Goal: Check status: Check status

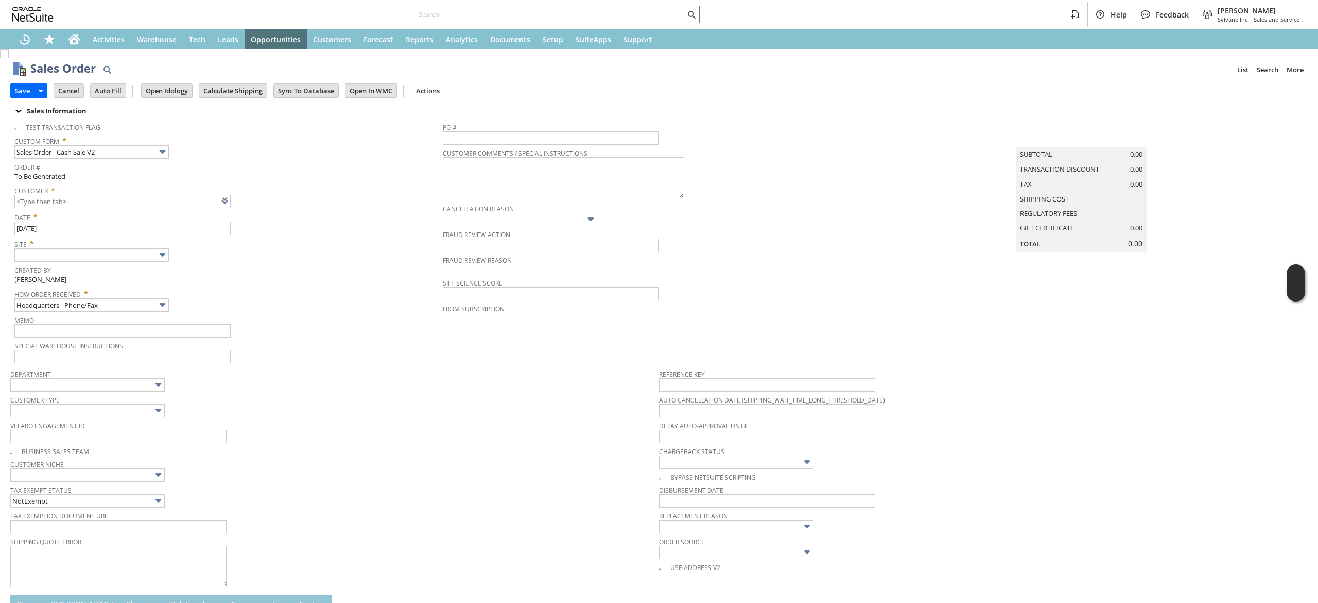
drag, startPoint x: 1104, startPoint y: 351, endPoint x: 995, endPoint y: 318, distance: 113.6
click at [1104, 351] on td "Summary Subtotal 0.00 Transaction Discount 0.00 Tax 0.00 Shipping Cost Regulato…" at bounding box center [1091, 240] width 433 height 247
click at [73, 44] on icon "Home" at bounding box center [74, 41] width 8 height 8
click at [631, 20] on input "text" at bounding box center [551, 14] width 268 height 12
paste input "S1333526"
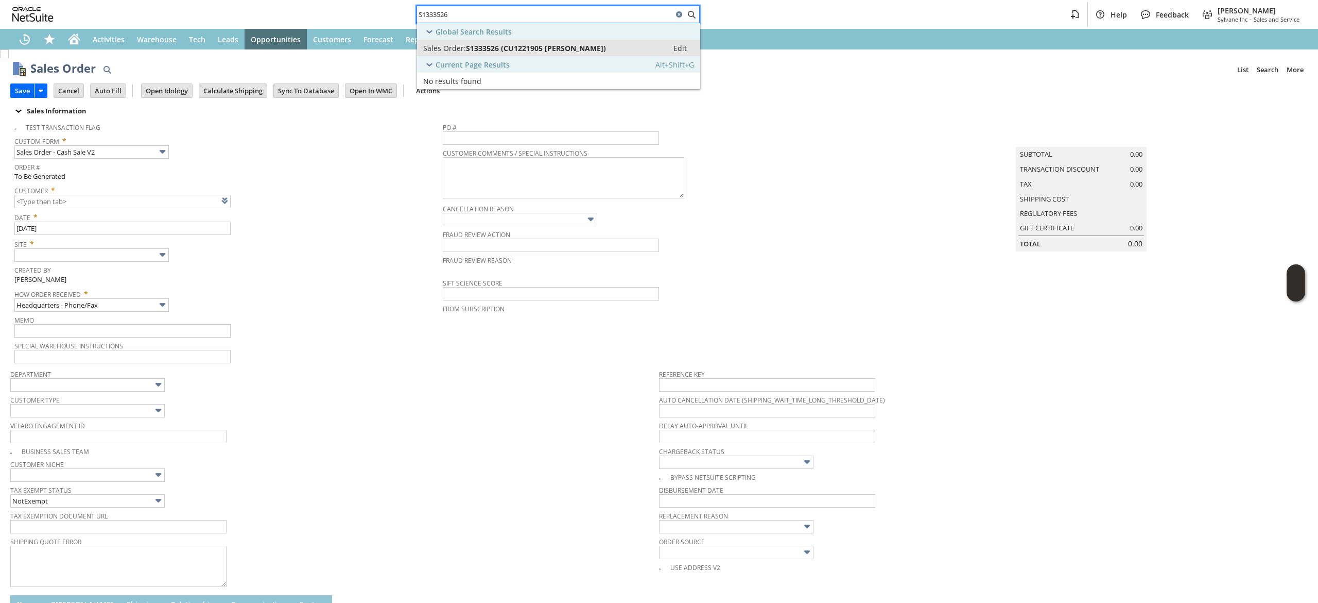
click at [474, 44] on span "S1333526 (CU1221905 Paul Stroud)" at bounding box center [536, 48] width 140 height 10
click at [586, 18] on input "S1333526" at bounding box center [545, 14] width 256 height 12
paste input "2032066383"
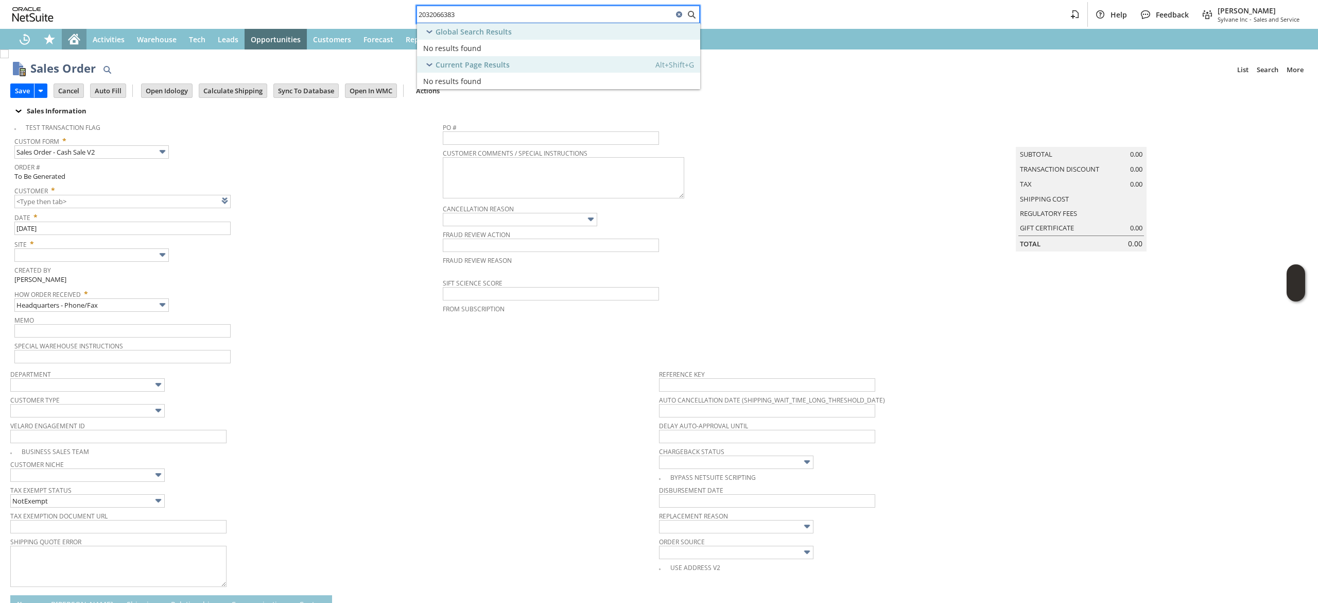
type input "2032066383"
click at [77, 34] on icon "Home" at bounding box center [77, 35] width 2 height 3
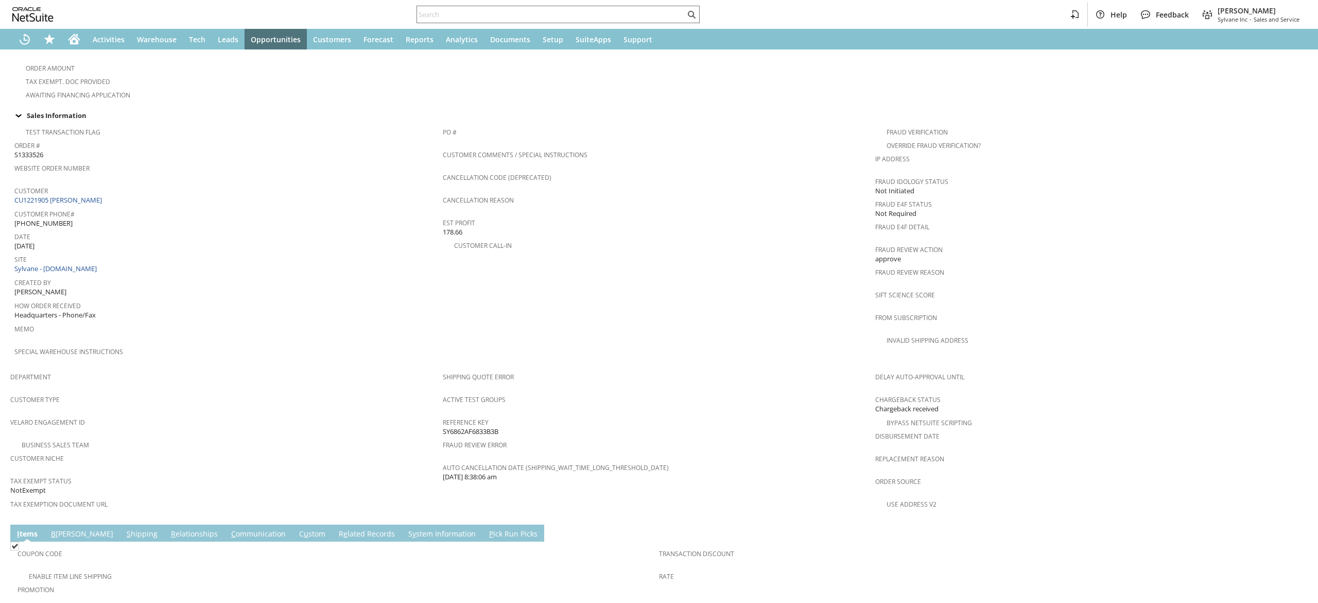
scroll to position [470, 0]
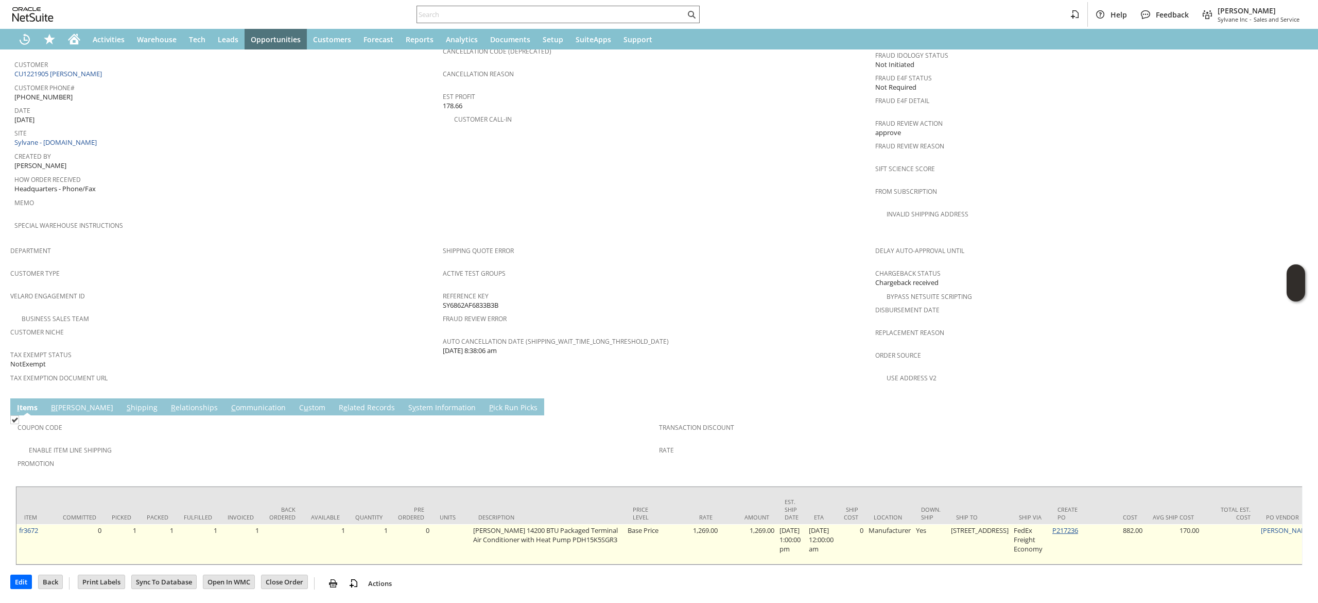
click at [1053, 525] on link "P217236" at bounding box center [1066, 529] width 26 height 9
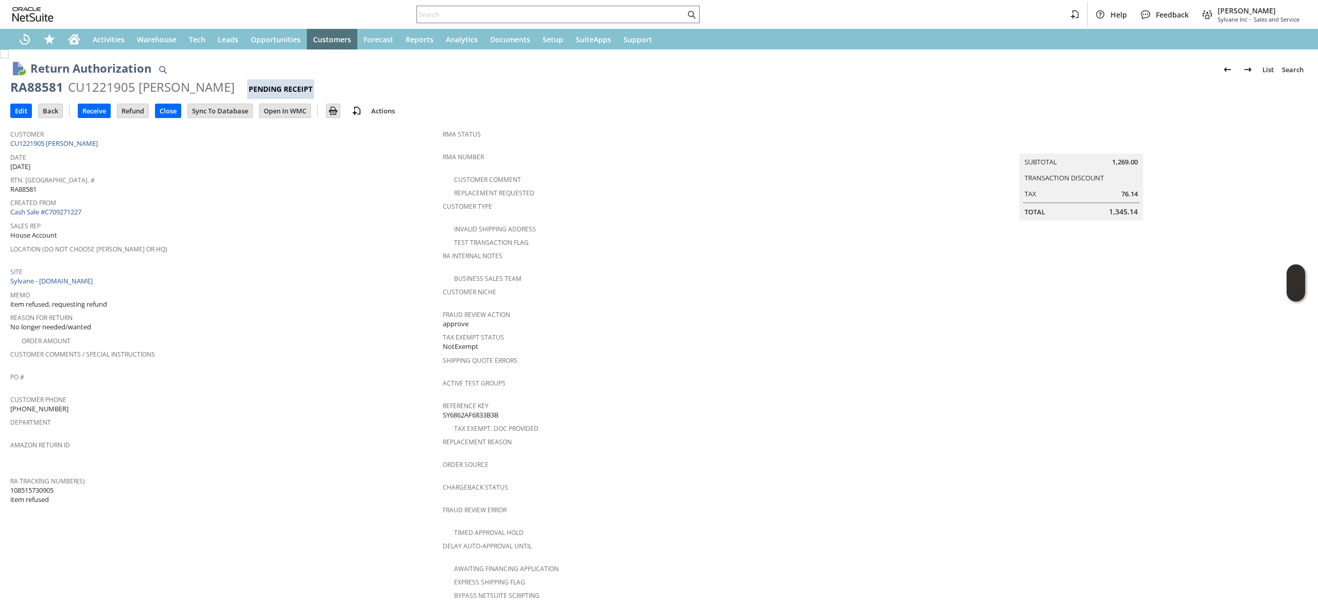
click at [32, 485] on span "108515730905 item refused" at bounding box center [31, 494] width 43 height 19
copy span "108515730905"
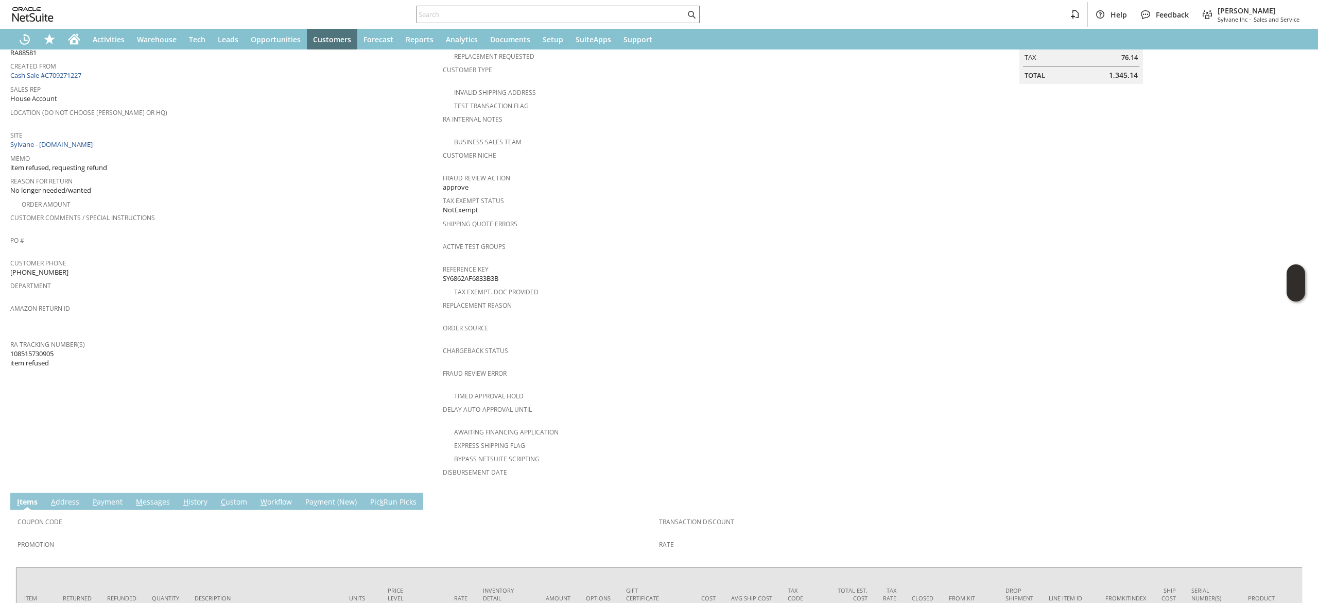
scroll to position [233, 0]
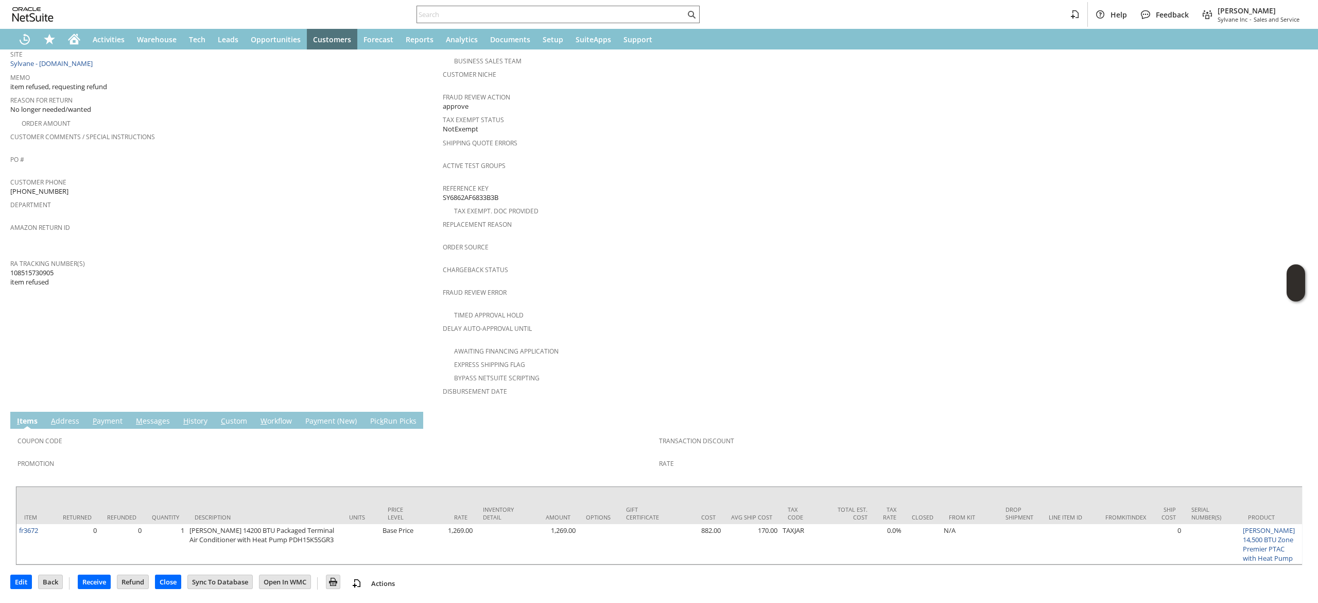
click at [198, 416] on link "H istory" at bounding box center [195, 421] width 29 height 11
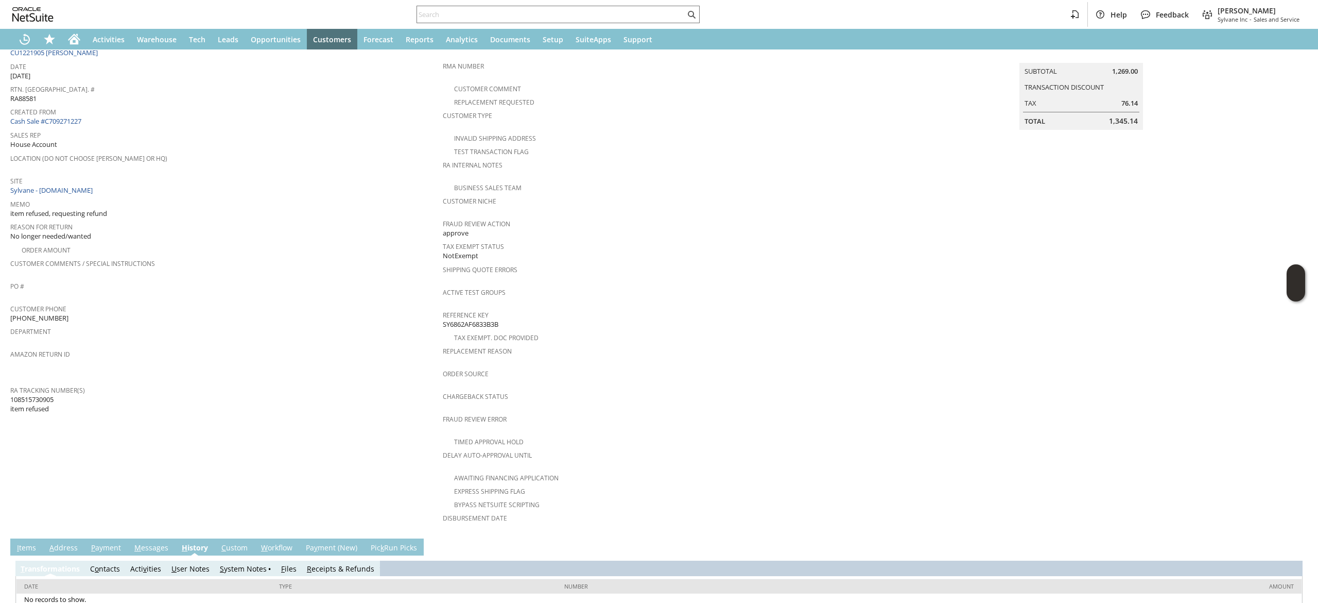
scroll to position [120, 0]
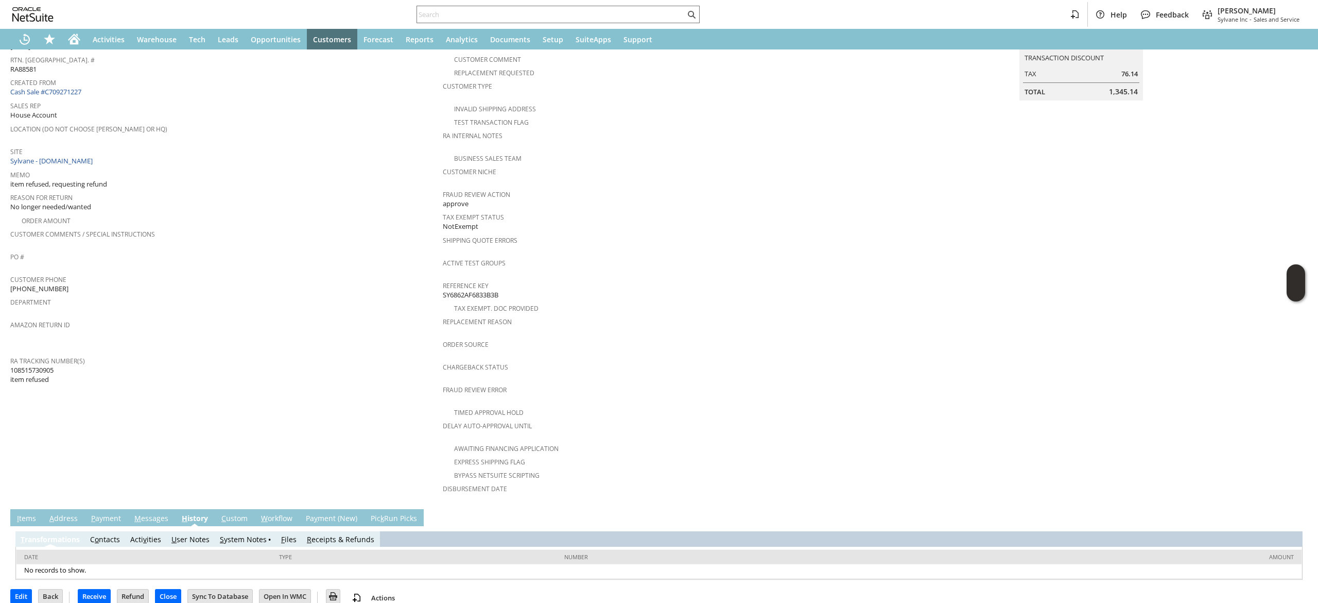
click at [256, 531] on td "S ystem Notes" at bounding box center [245, 538] width 61 height 15
click at [250, 534] on link "S ystem Notes" at bounding box center [243, 539] width 47 height 10
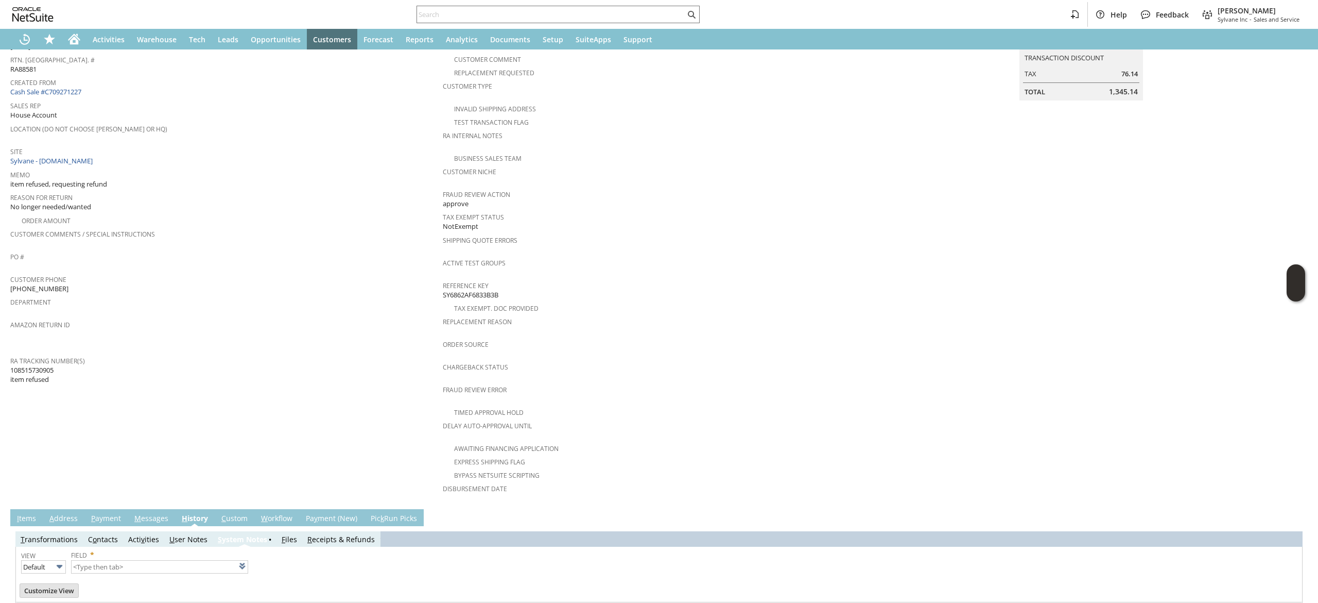
type input "1 to 25 of 79"
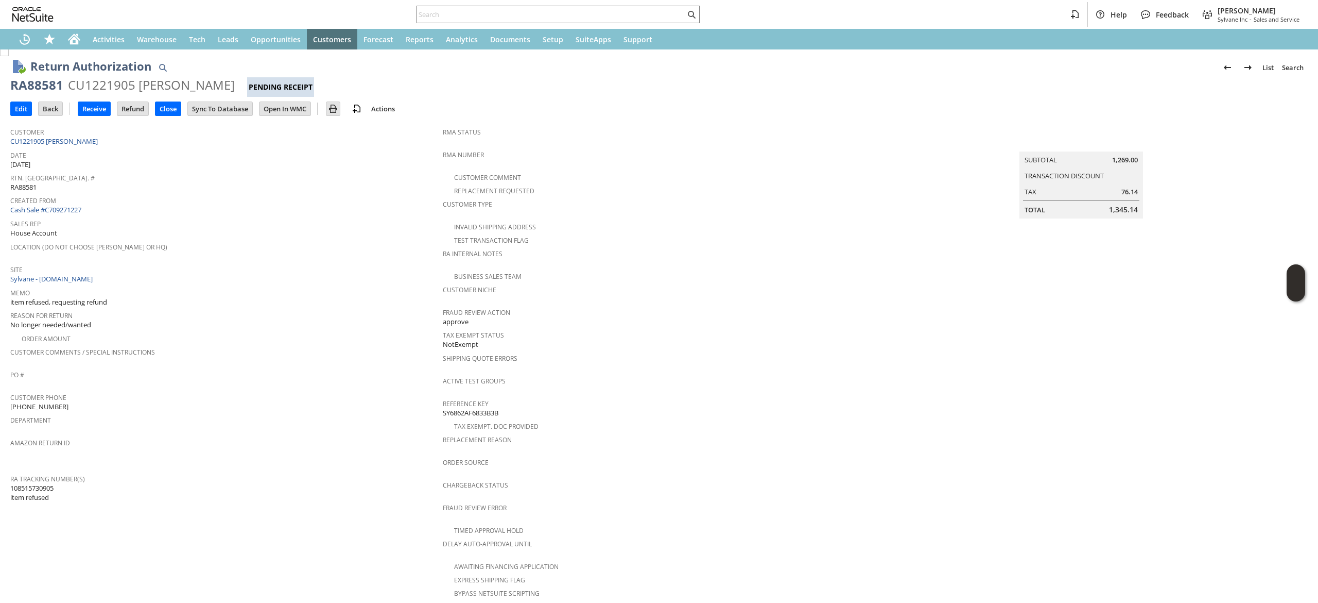
scroll to position [208, 0]
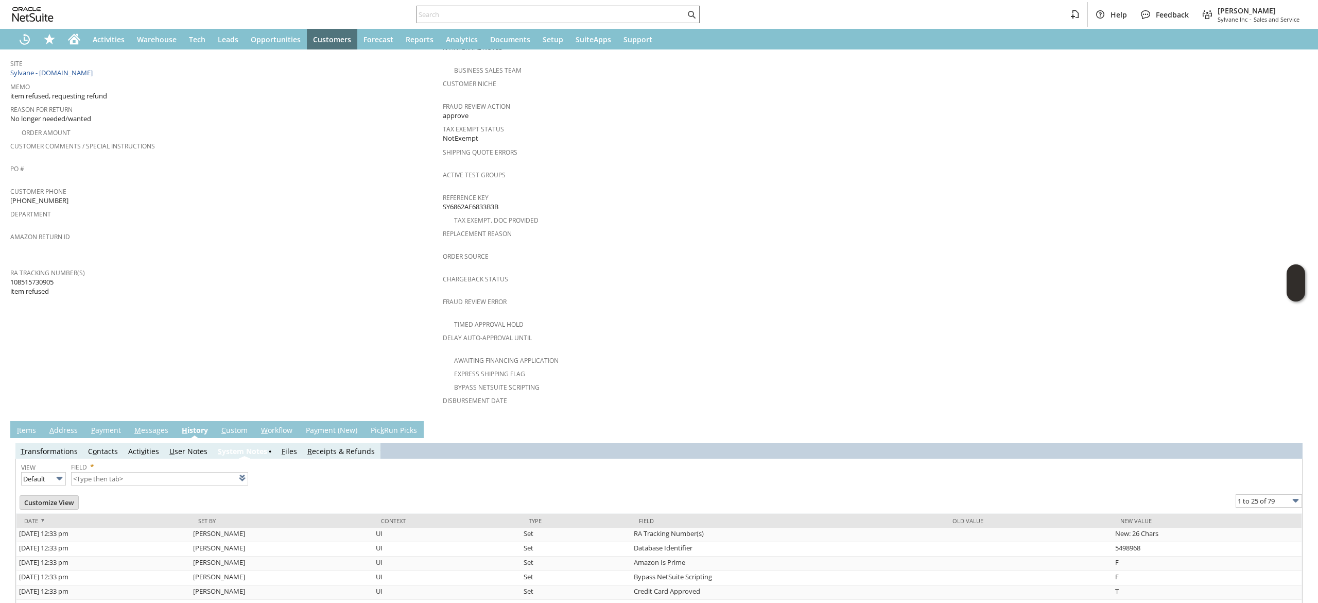
click at [31, 425] on link "I tems" at bounding box center [26, 430] width 24 height 11
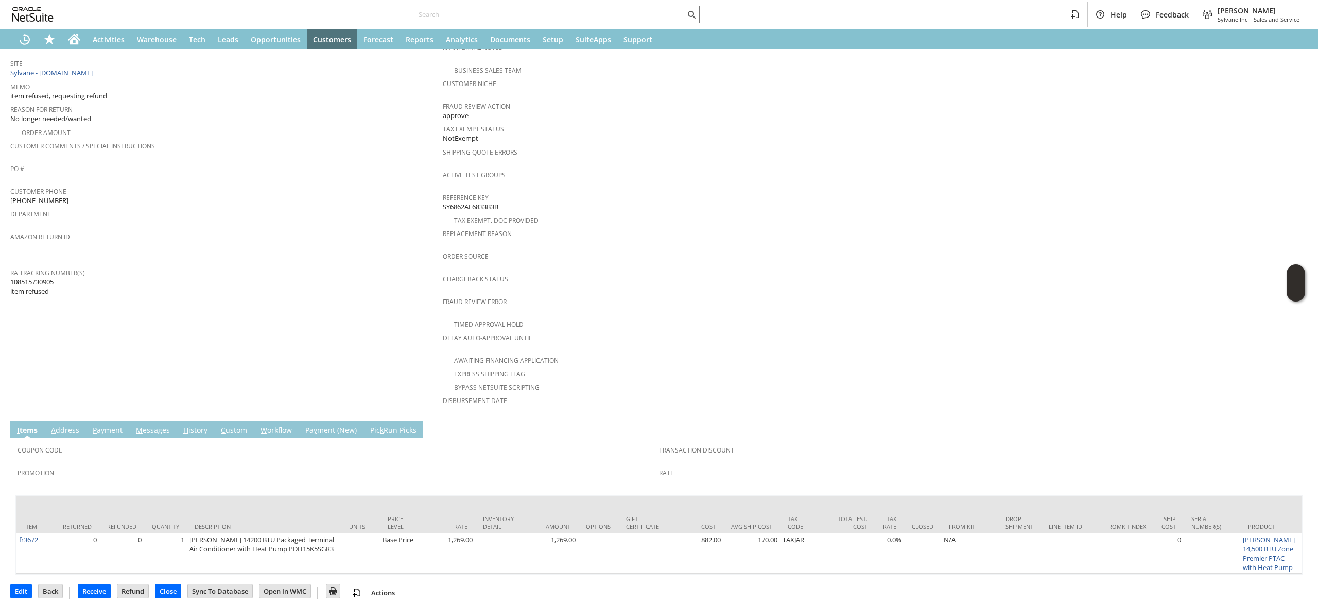
click at [31, 425] on link "I tems" at bounding box center [27, 430] width 26 height 11
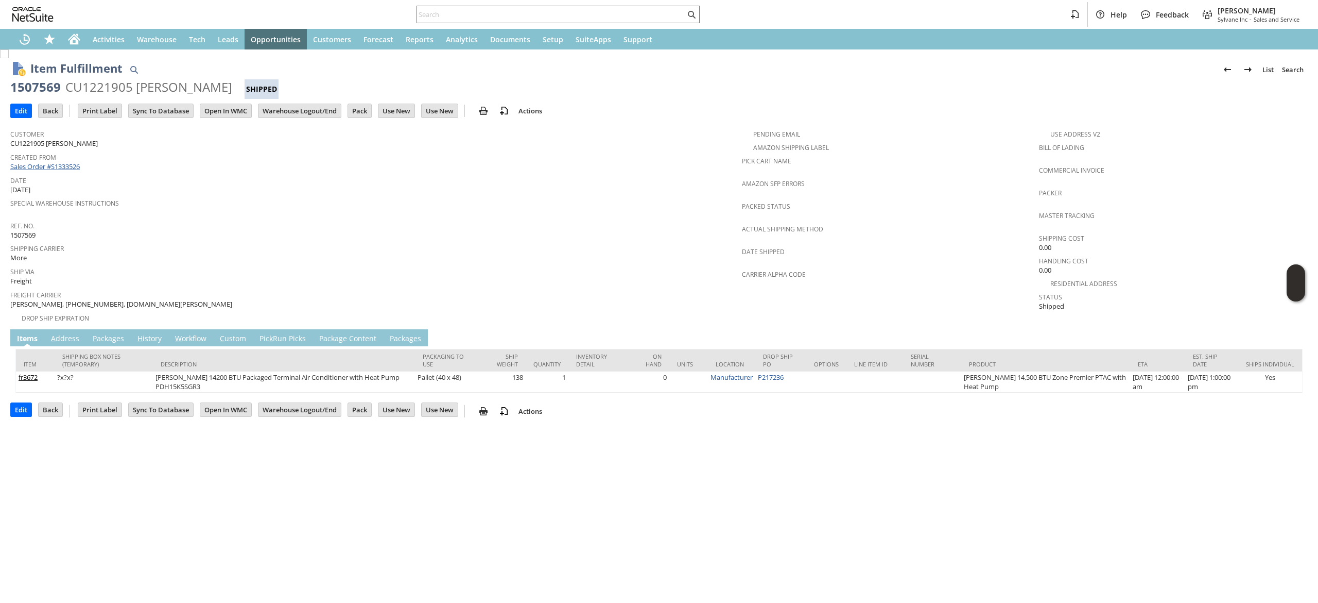
click at [82, 166] on span at bounding box center [81, 166] width 3 height 9
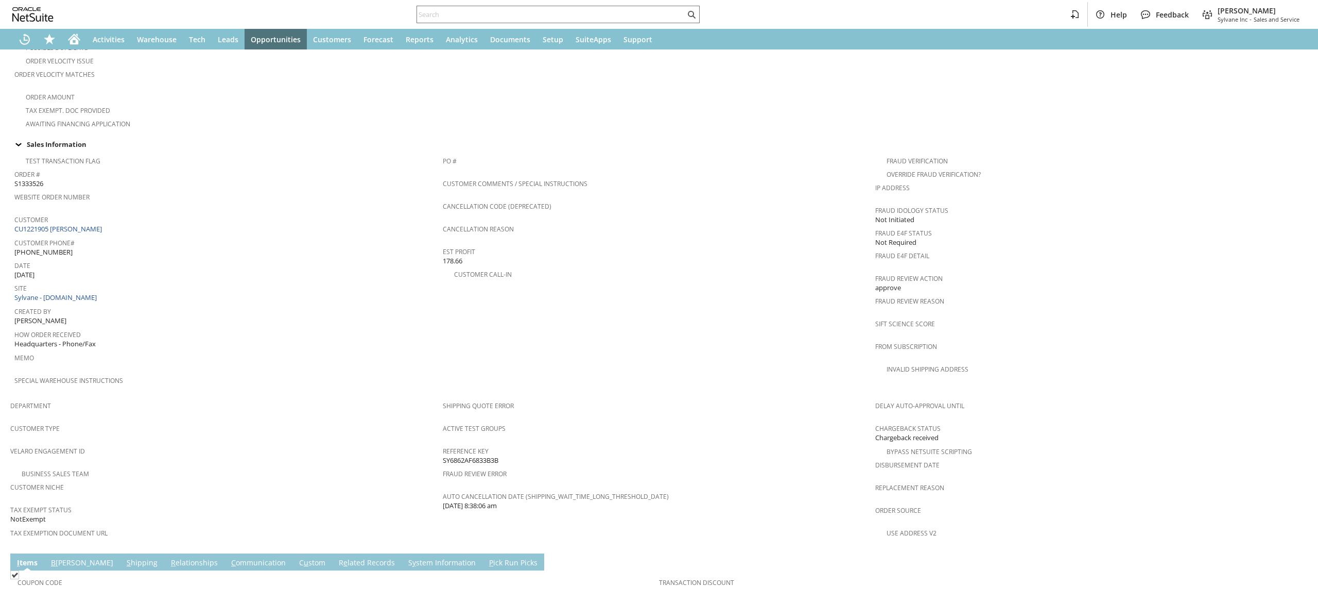
scroll to position [443, 0]
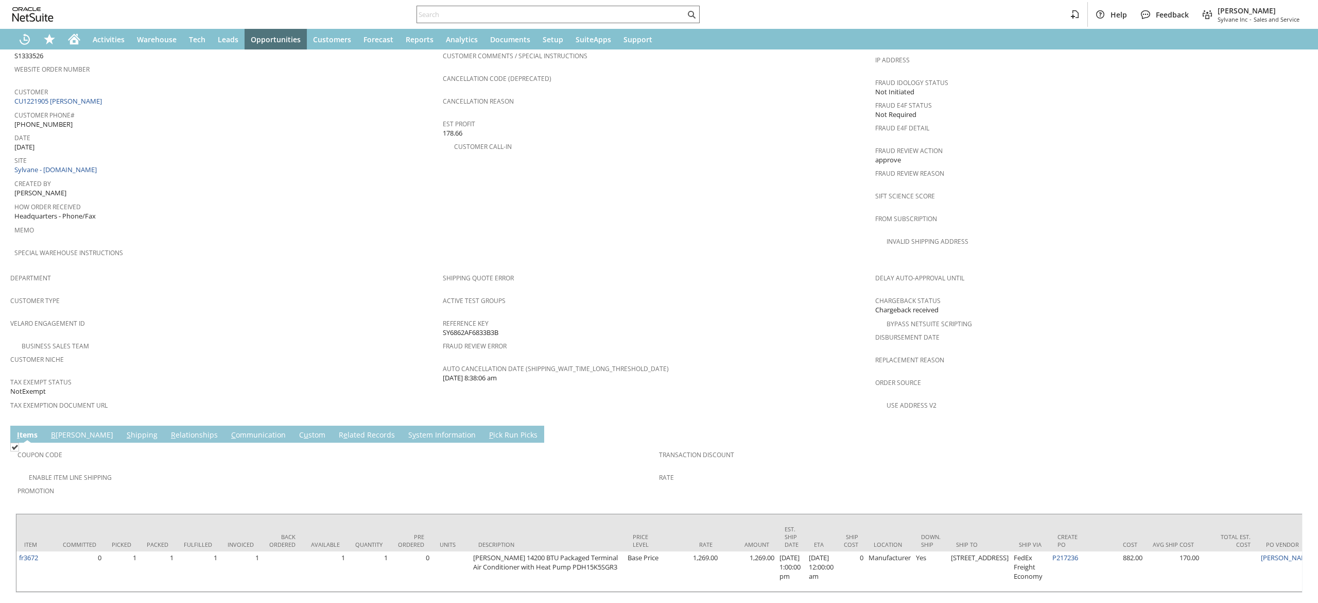
drag, startPoint x: 106, startPoint y: 402, endPoint x: 200, endPoint y: 403, distance: 94.3
click at [124, 429] on link "S hipping" at bounding box center [142, 434] width 36 height 11
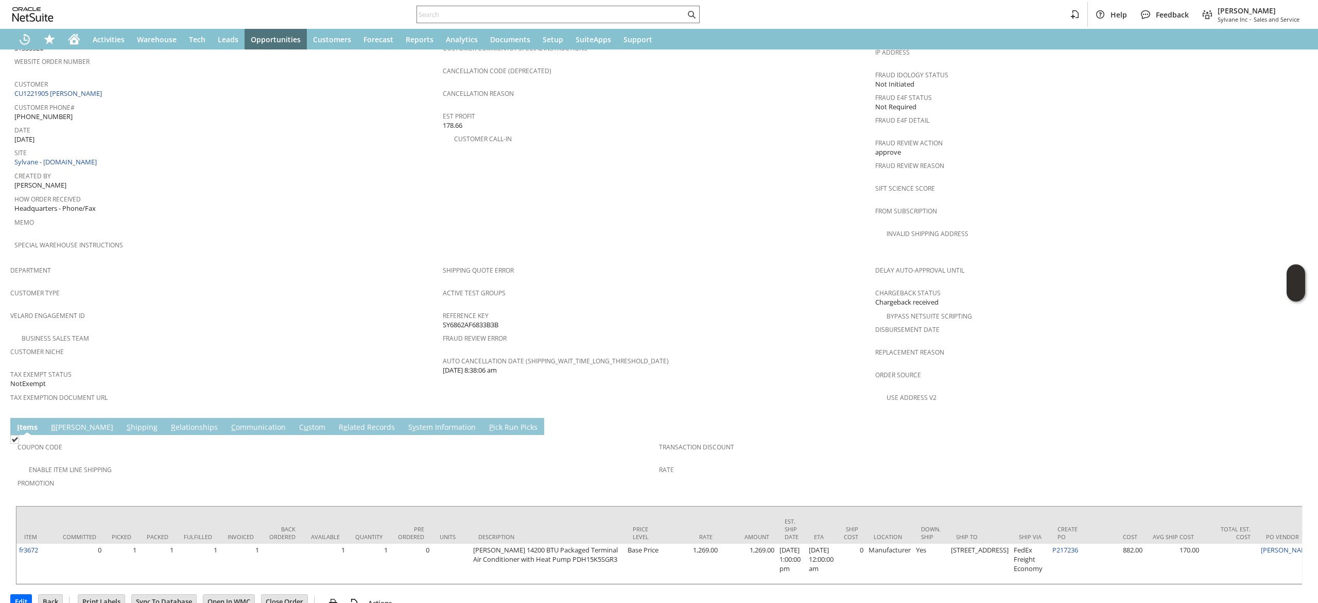
click at [124, 422] on link "S hipping" at bounding box center [142, 427] width 36 height 11
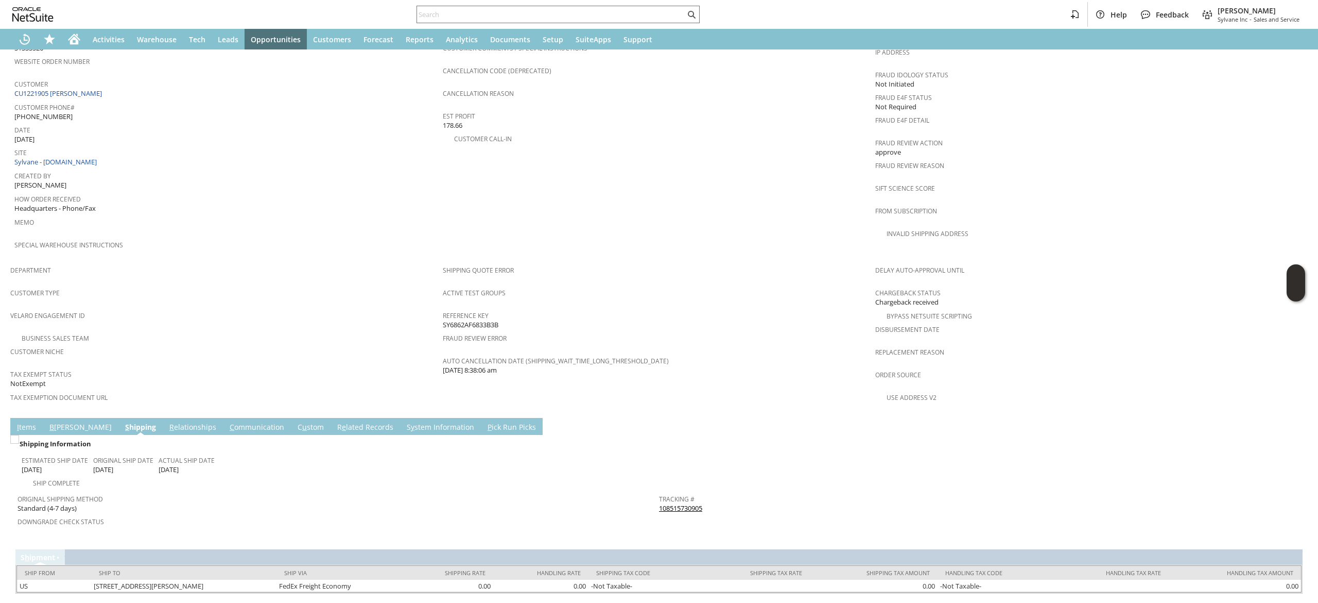
click at [676, 503] on link "108515730905" at bounding box center [680, 507] width 43 height 9
